Goal: Navigation & Orientation: Find specific page/section

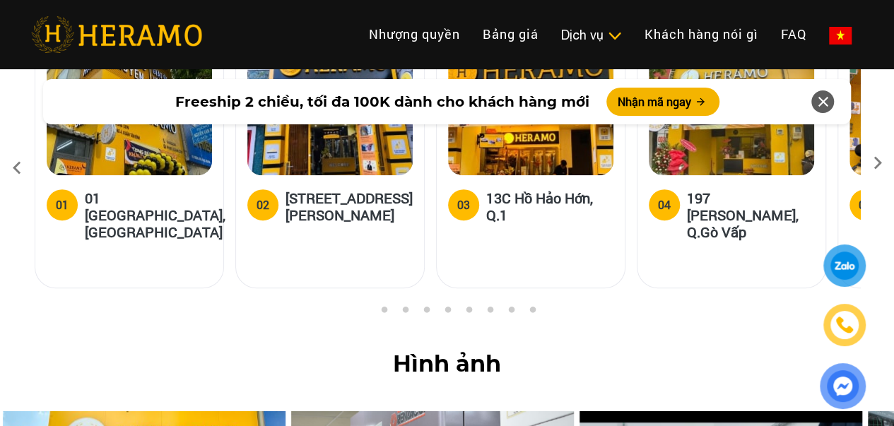
scroll to position [5509, 0]
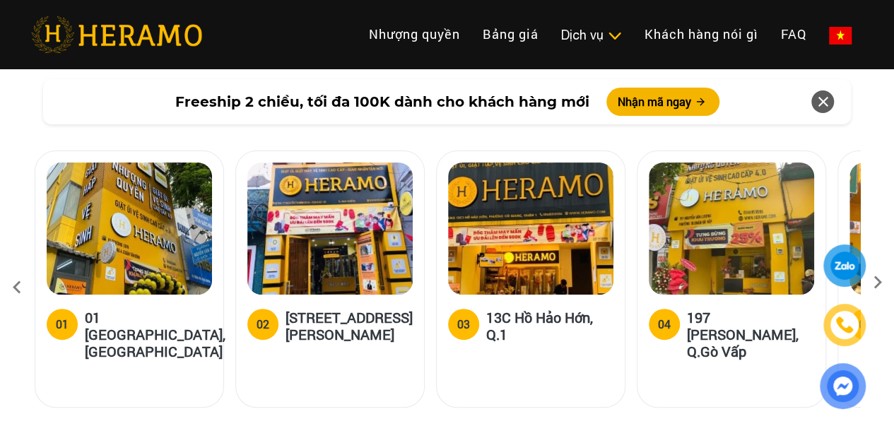
click at [403, 425] on button "3" at bounding box center [405, 432] width 14 height 14
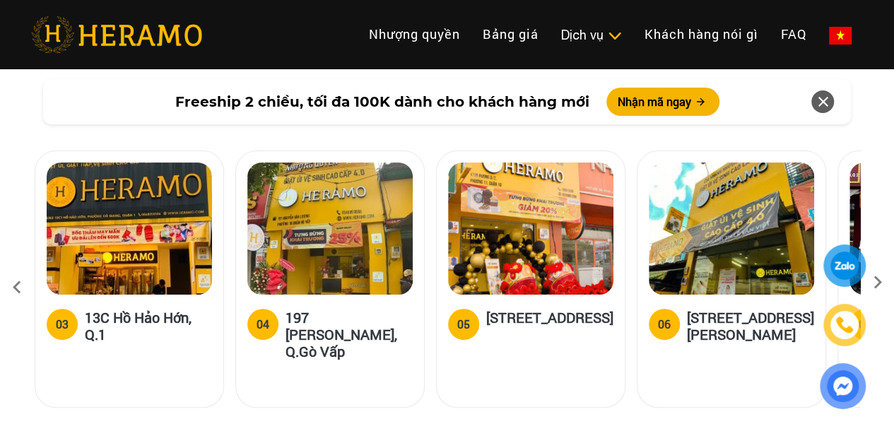
click at [422, 425] on button "4" at bounding box center [426, 432] width 14 height 14
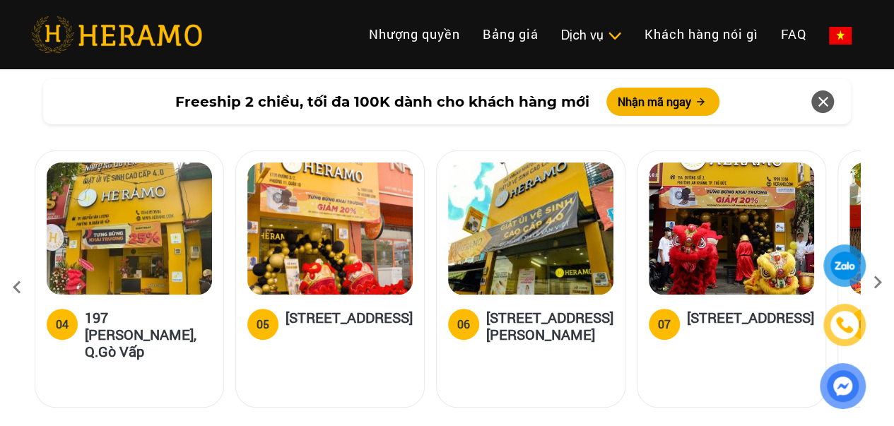
click at [446, 425] on button "5" at bounding box center [447, 432] width 14 height 14
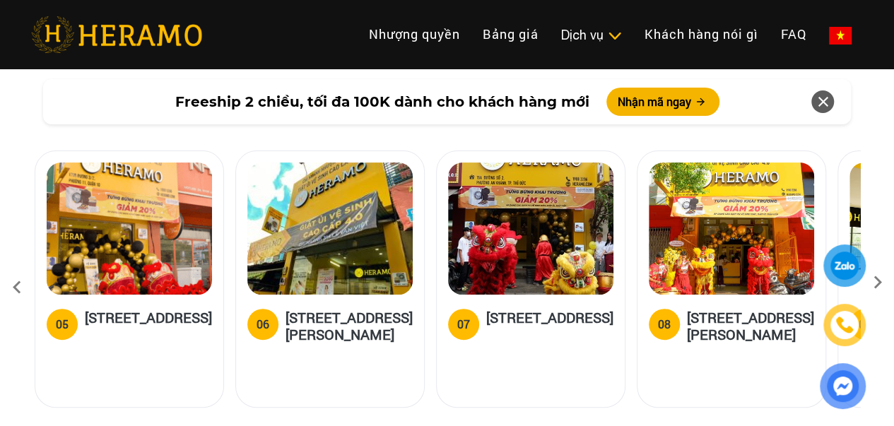
click at [465, 425] on button "6" at bounding box center [468, 432] width 14 height 14
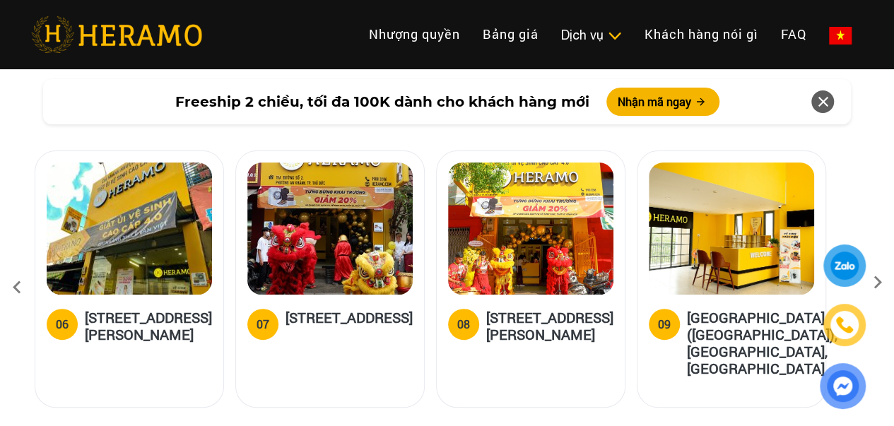
click at [487, 425] on button "7" at bounding box center [489, 432] width 14 height 14
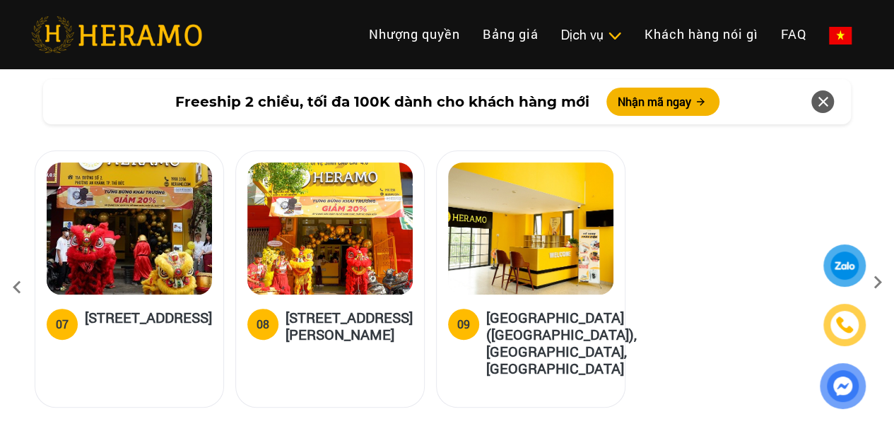
click at [513, 425] on button "8" at bounding box center [511, 432] width 14 height 14
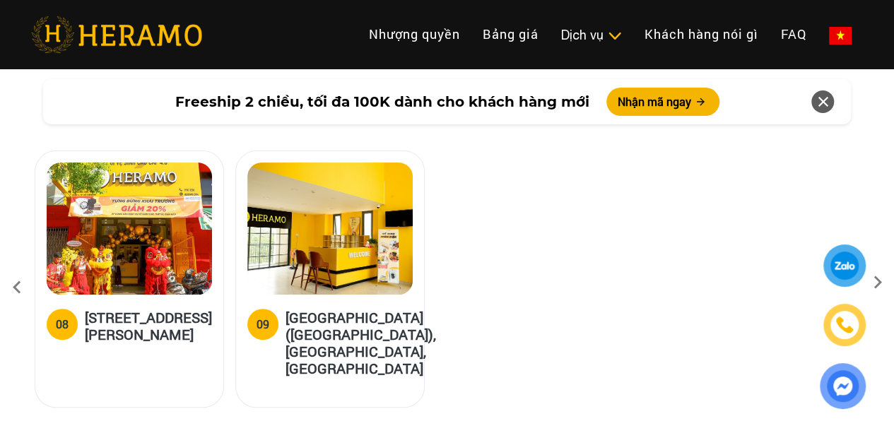
click at [534, 425] on button "9" at bounding box center [532, 432] width 14 height 14
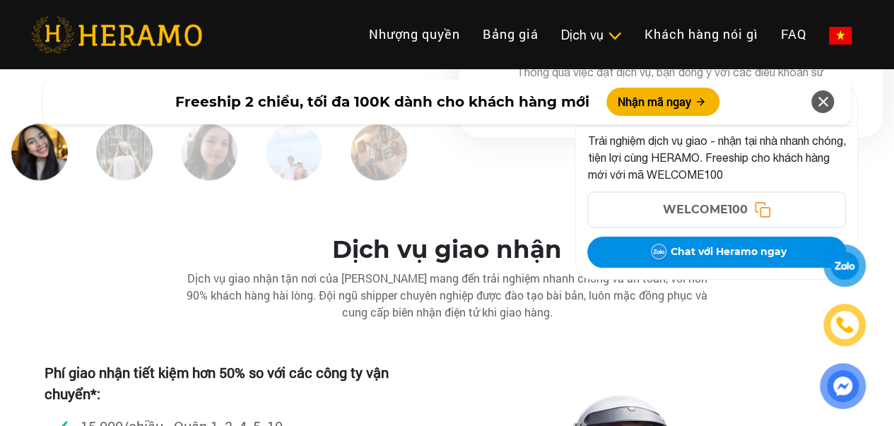
scroll to position [3743, 0]
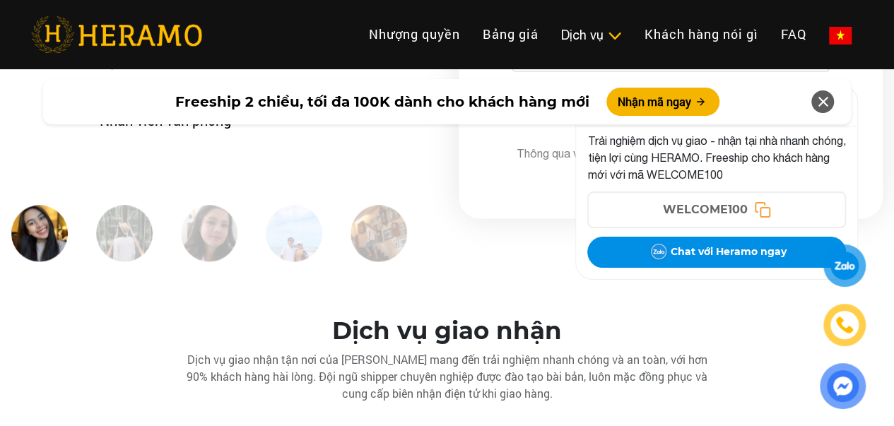
click at [825, 101] on icon at bounding box center [822, 101] width 17 height 25
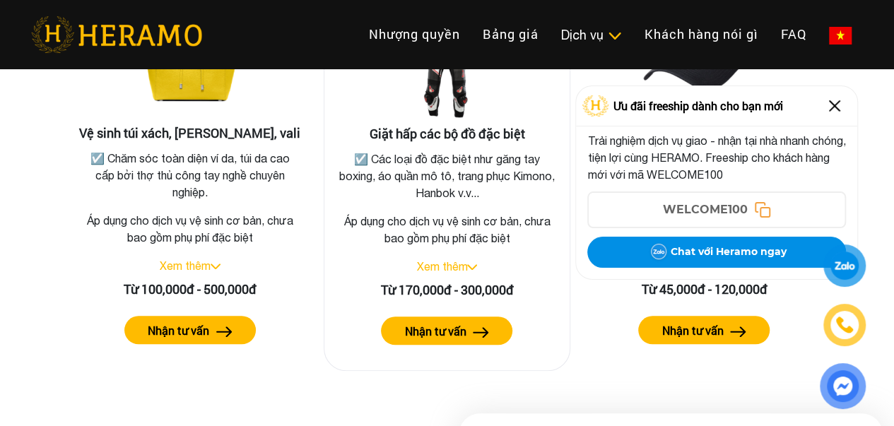
scroll to position [3037, 0]
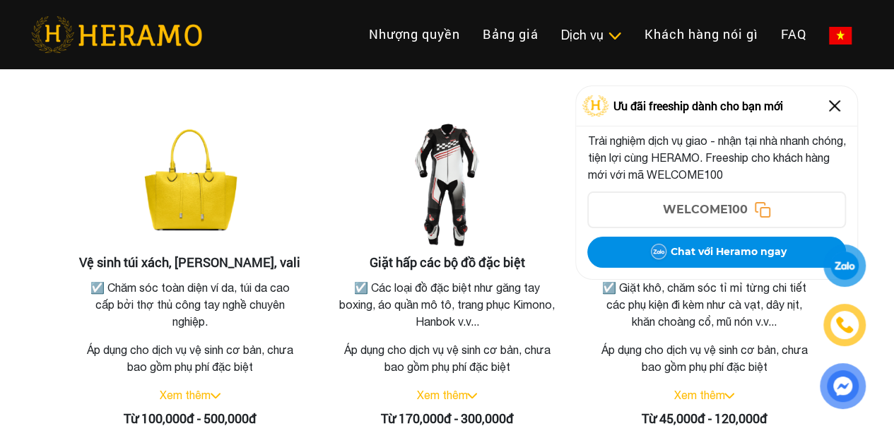
click at [831, 104] on img at bounding box center [834, 106] width 23 height 23
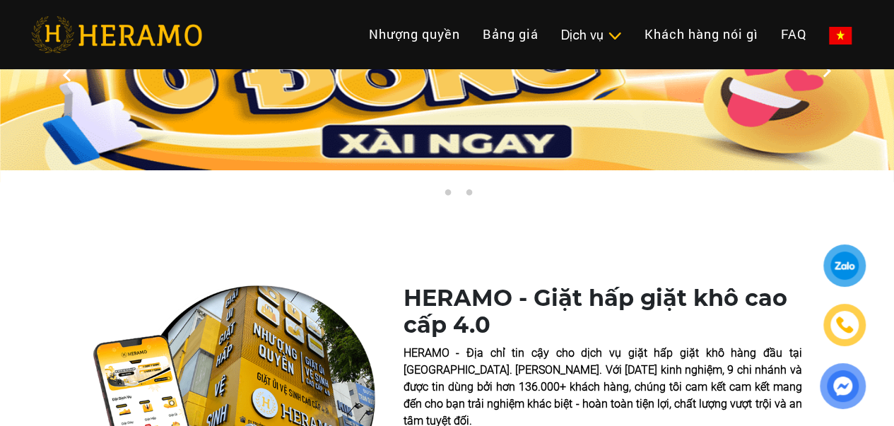
scroll to position [0, 0]
